Goal: Transaction & Acquisition: Purchase product/service

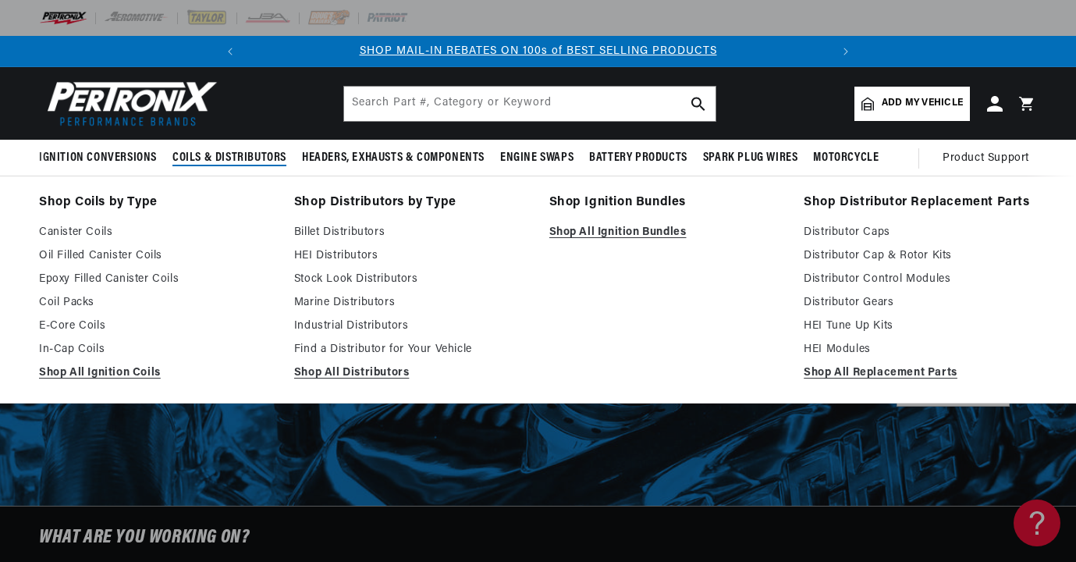
scroll to position [0, 583]
click at [77, 232] on link "Canister Coils" at bounding box center [155, 232] width 233 height 19
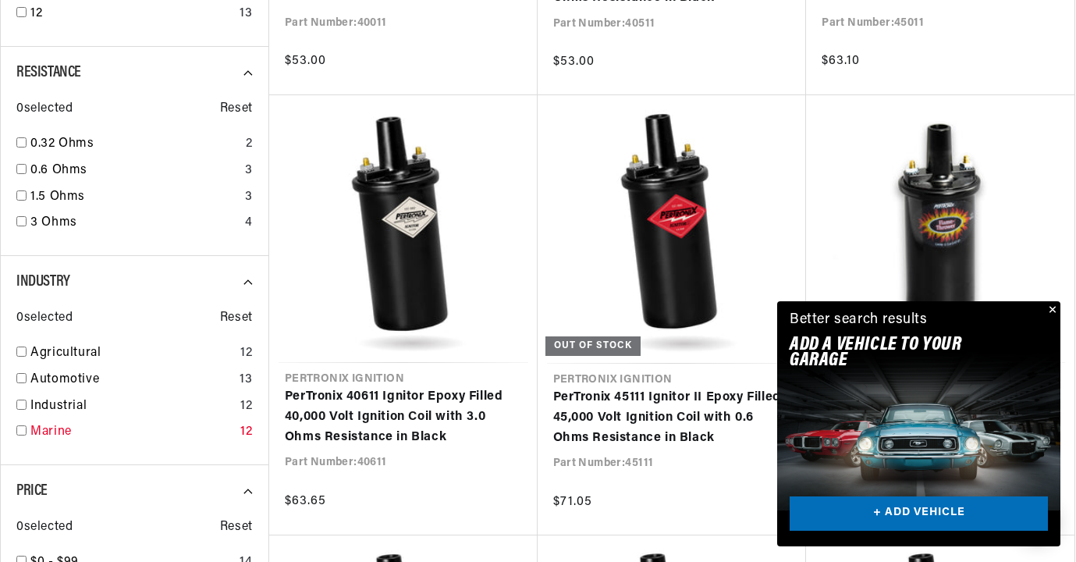
click at [27, 424] on div "Marine 12" at bounding box center [134, 435] width 236 height 27
checkbox input "true"
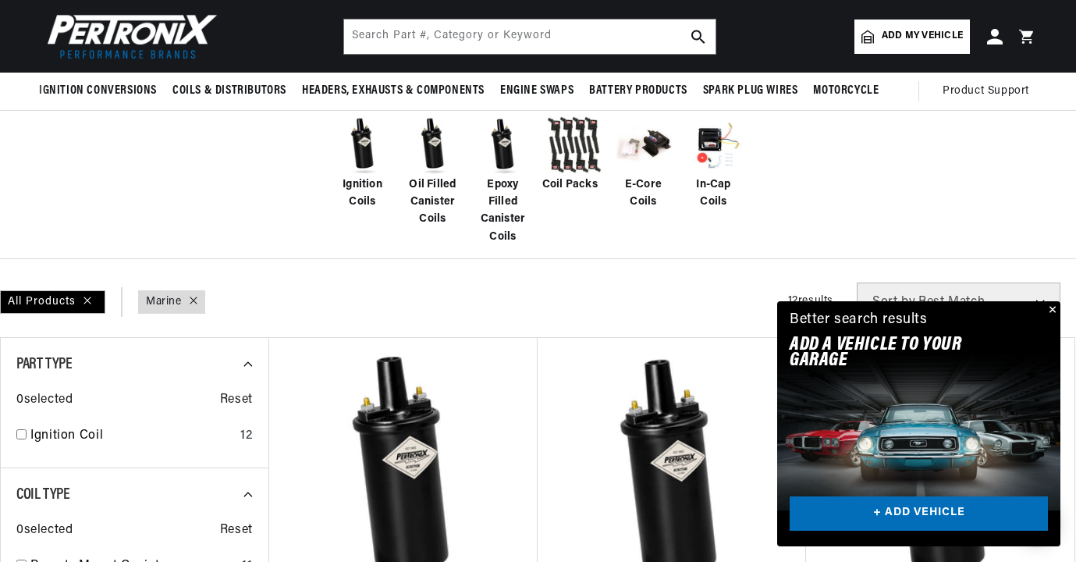
scroll to position [287, 0]
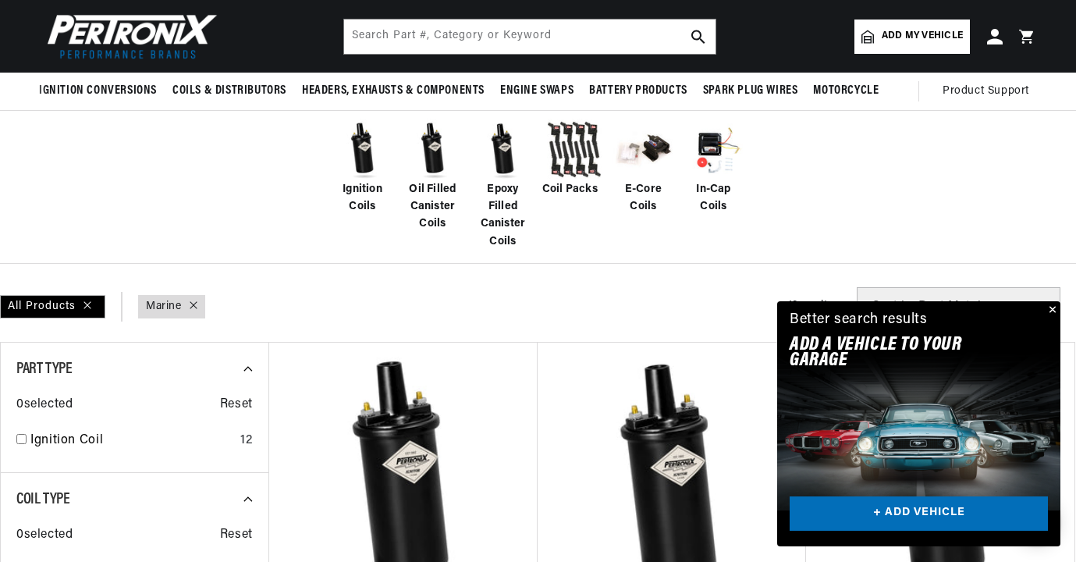
click at [1052, 309] on button "Close" at bounding box center [1050, 310] width 19 height 19
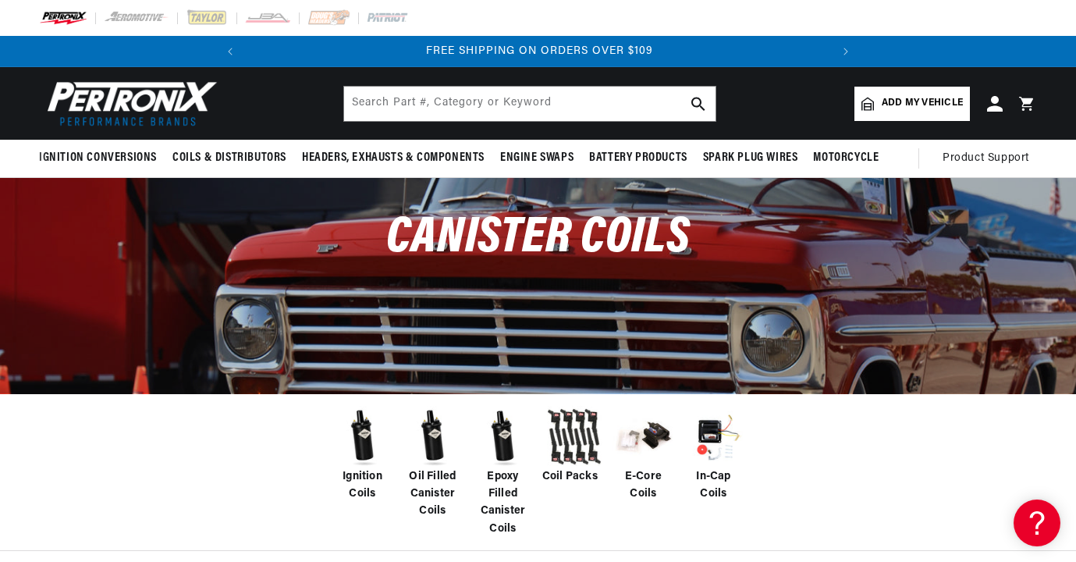
scroll to position [0, 0]
click at [449, 97] on input "text" at bounding box center [529, 104] width 371 height 34
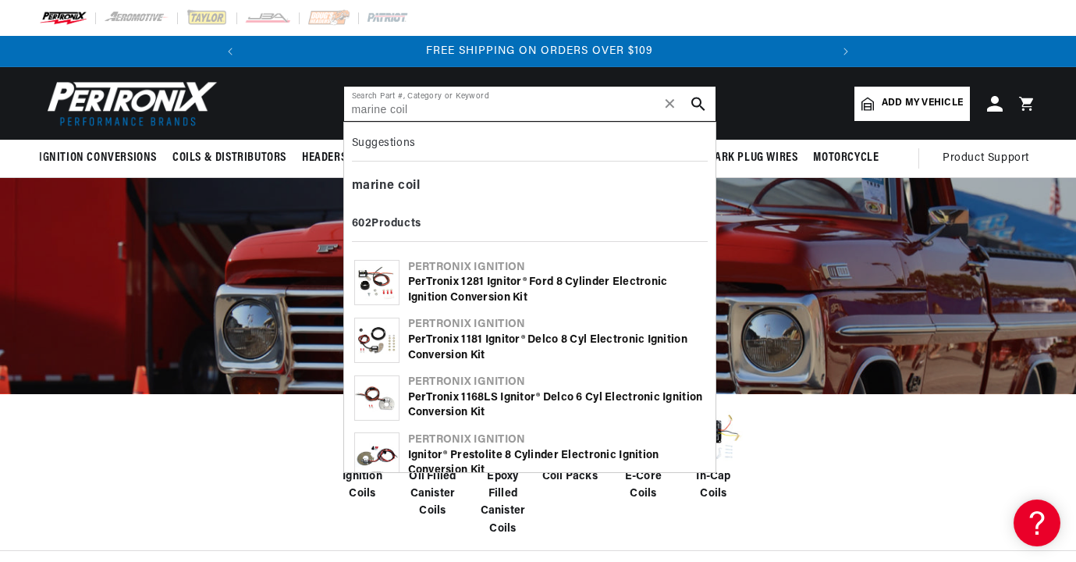
type input "marine coil"
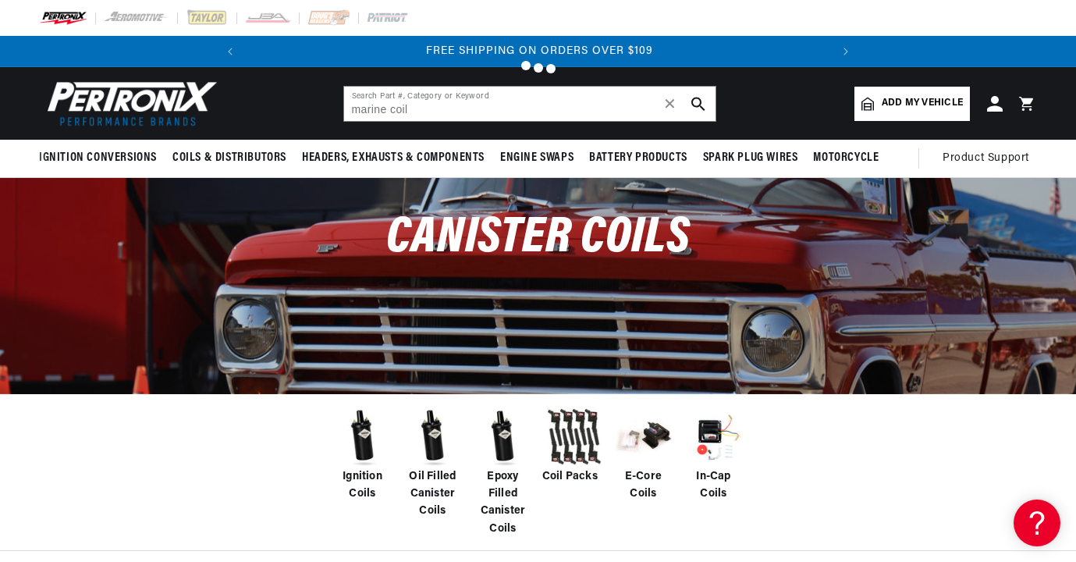
click at [449, 97] on div at bounding box center [538, 281] width 1076 height 562
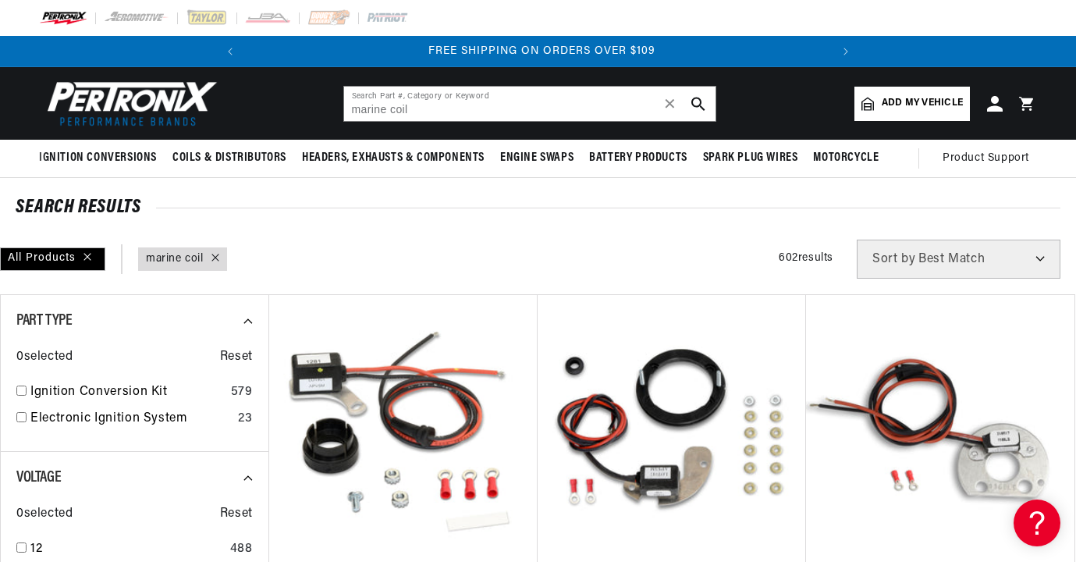
scroll to position [0, 583]
click at [445, 113] on input "marine coil" at bounding box center [529, 104] width 371 height 34
type input "m"
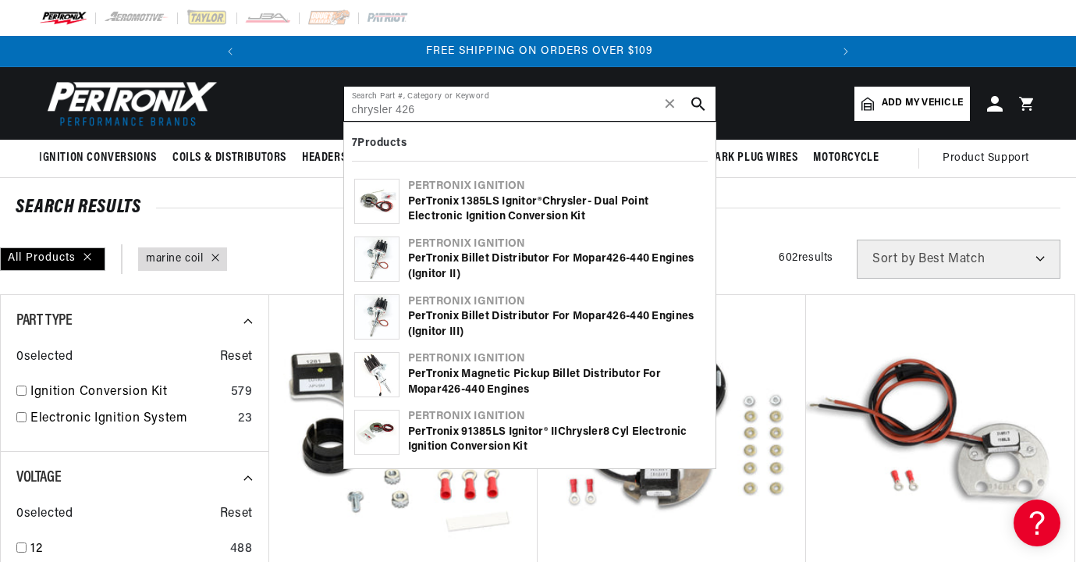
type input "chrysler 426"
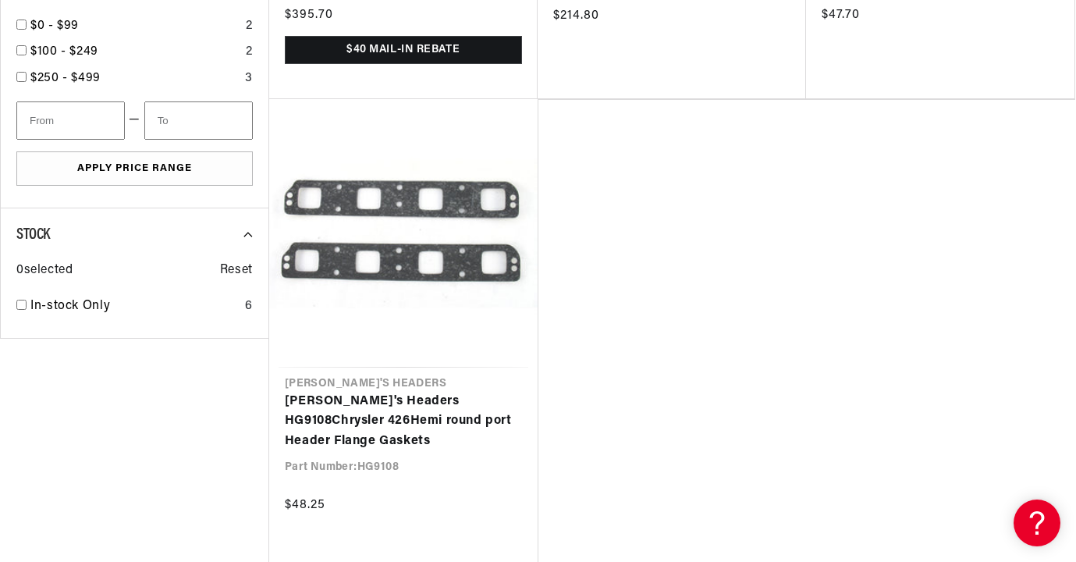
scroll to position [0, 583]
